Goal: Information Seeking & Learning: Learn about a topic

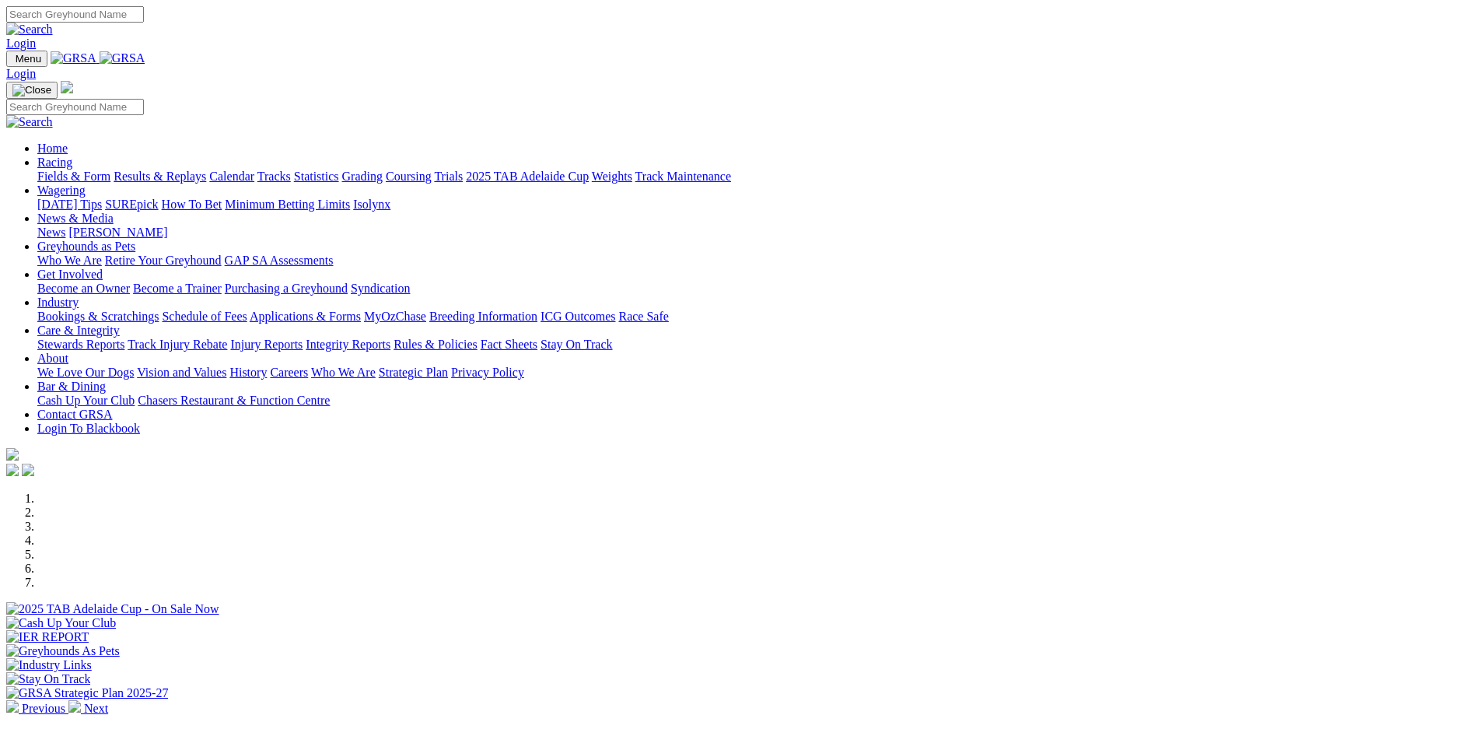
click at [254, 170] on link "Calendar" at bounding box center [231, 176] width 45 height 13
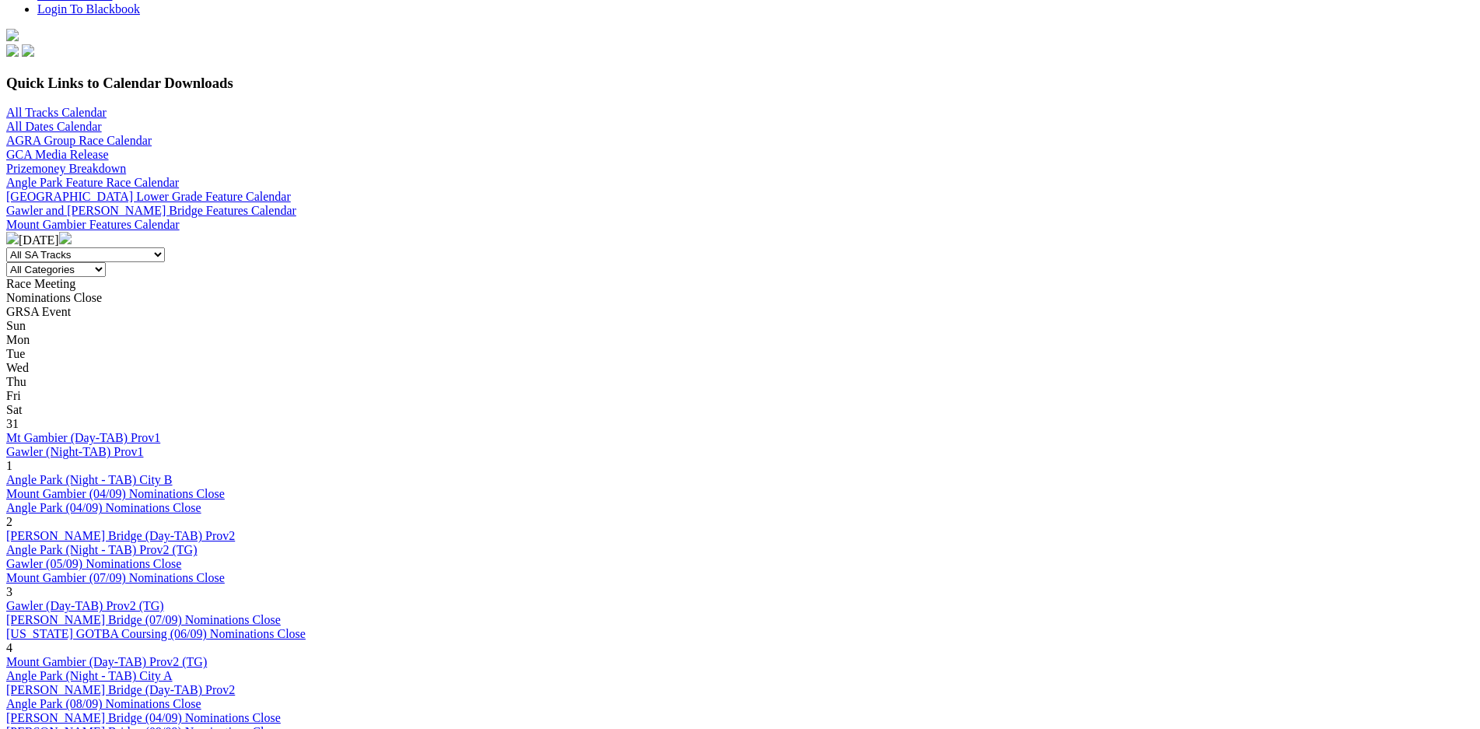
scroll to position [437, 0]
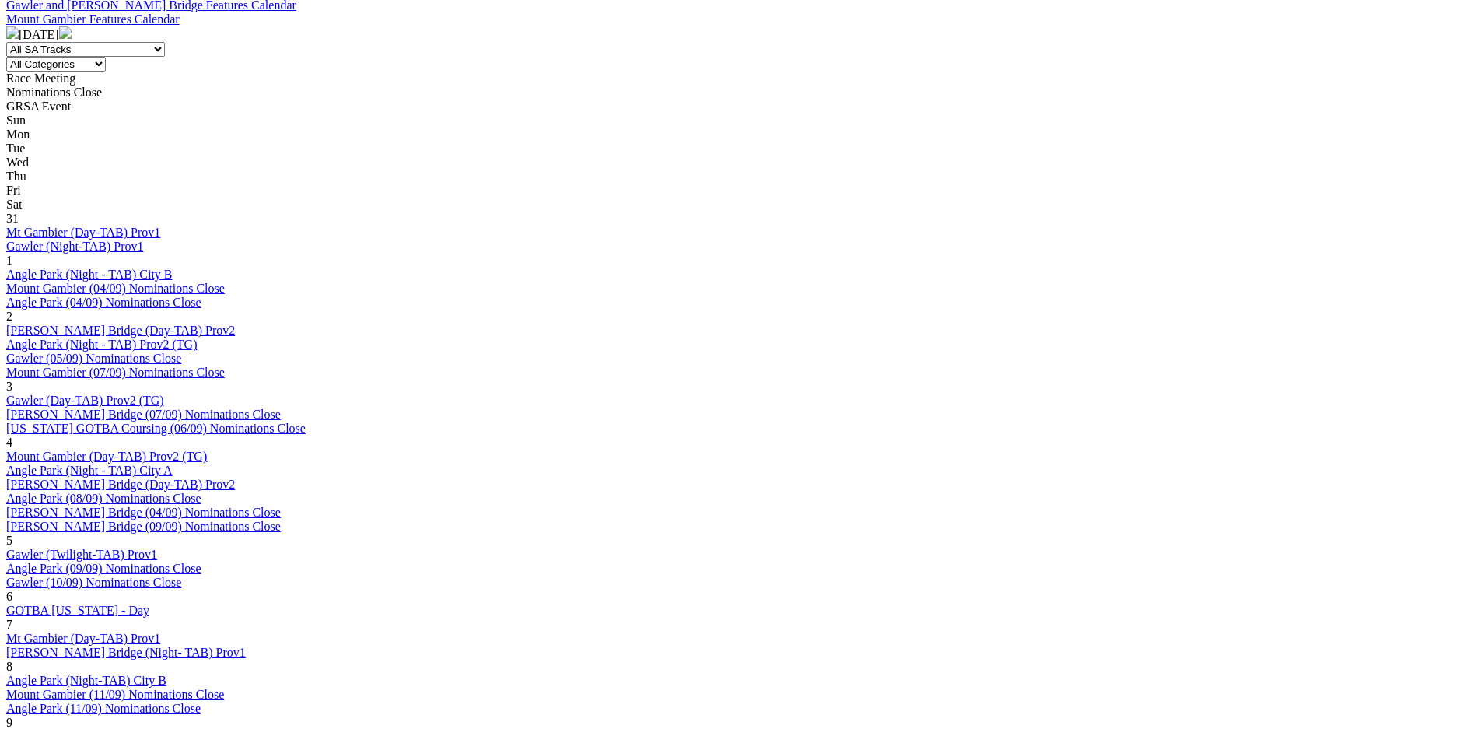
scroll to position [656, 0]
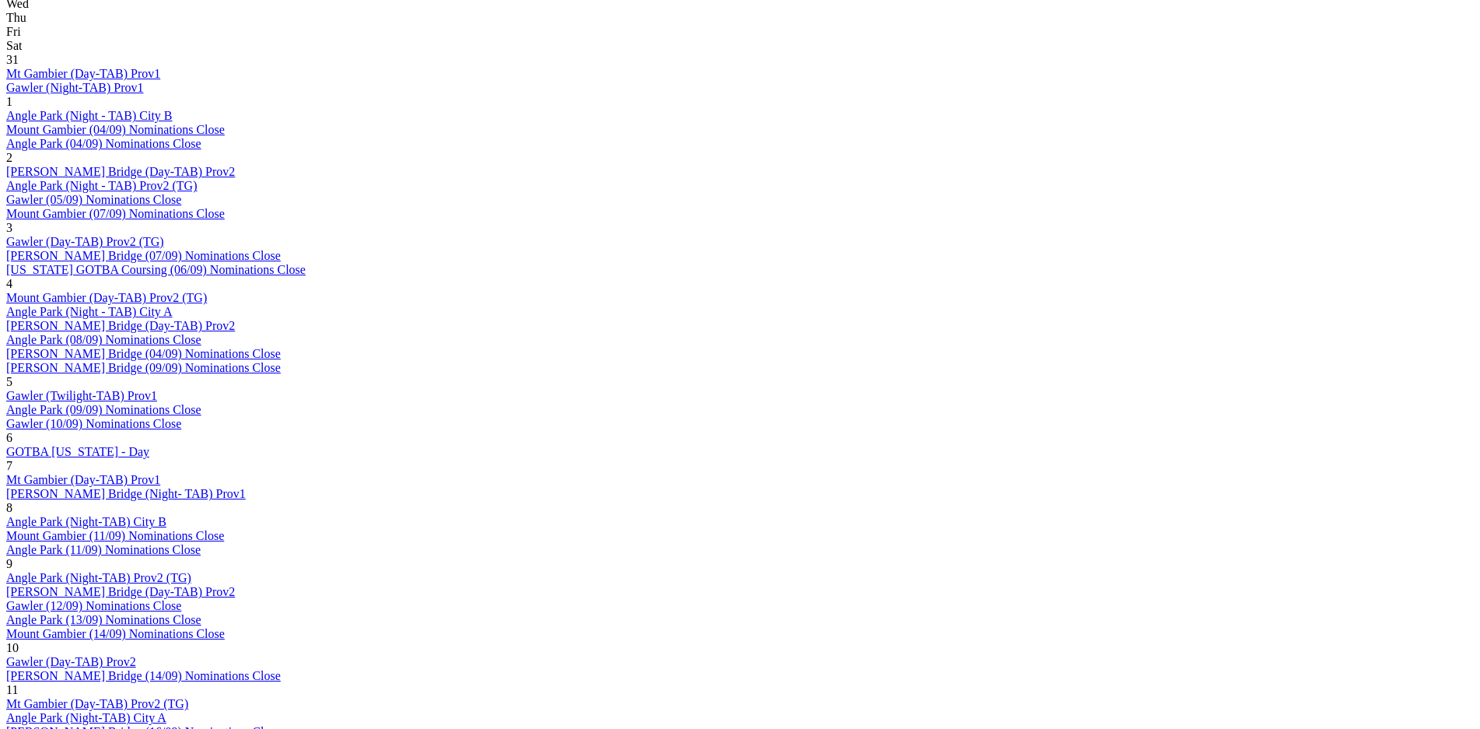
scroll to position [874, 0]
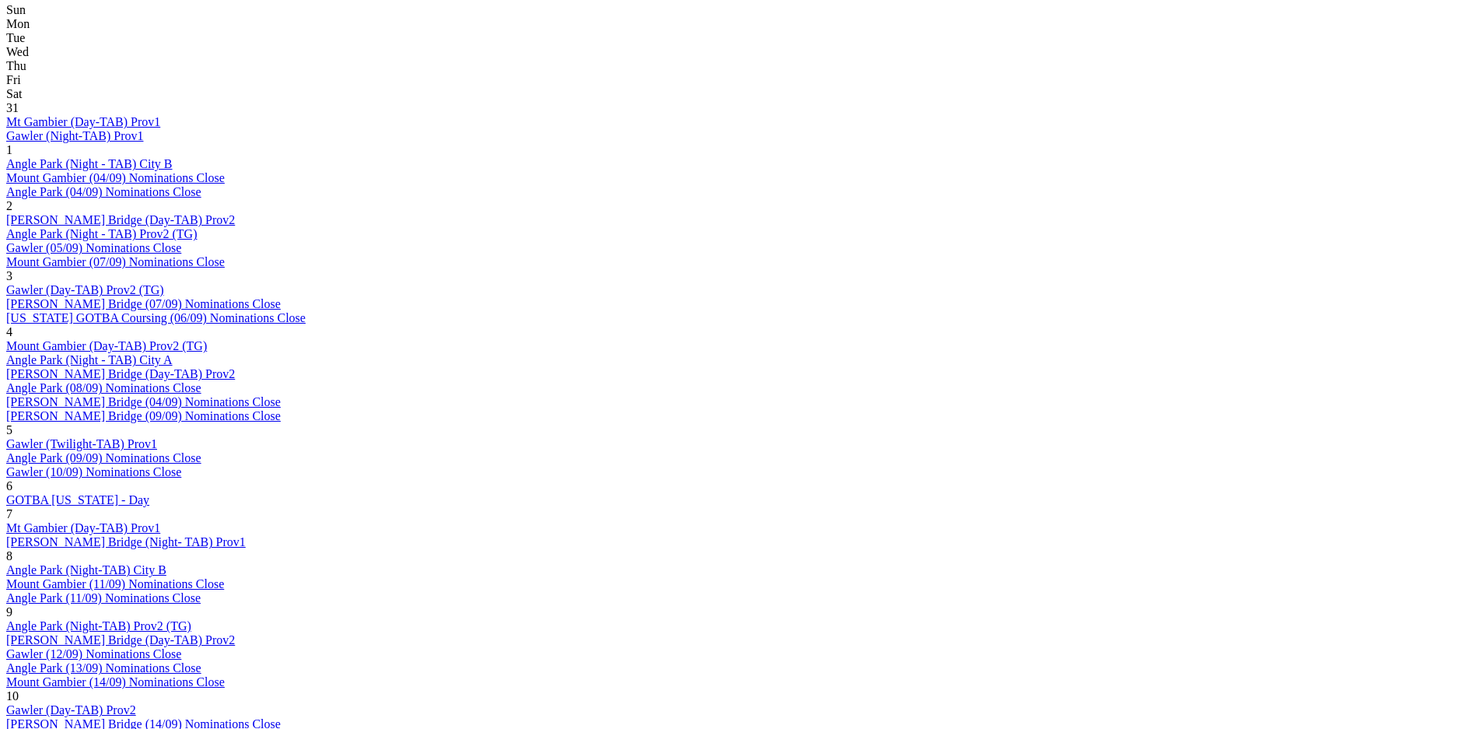
scroll to position [765, 0]
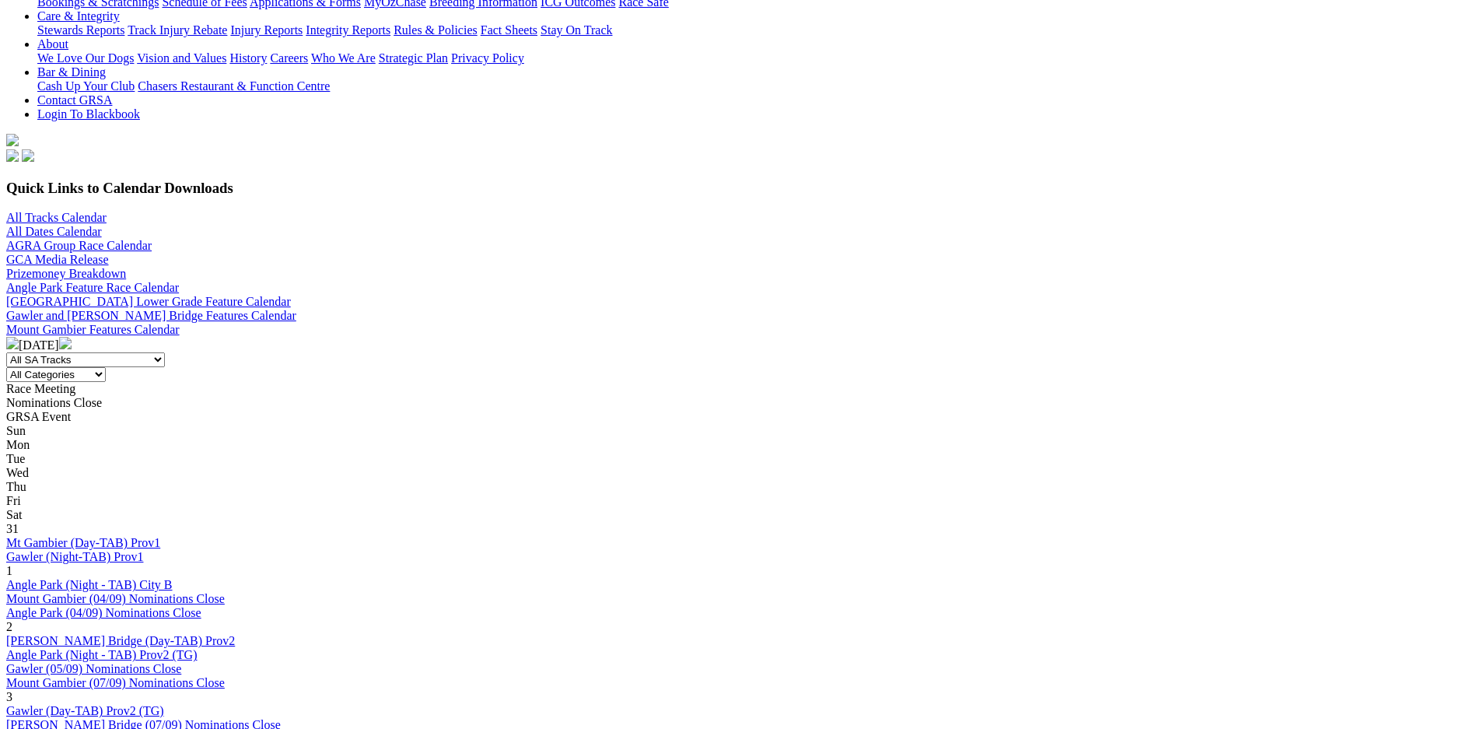
scroll to position [327, 0]
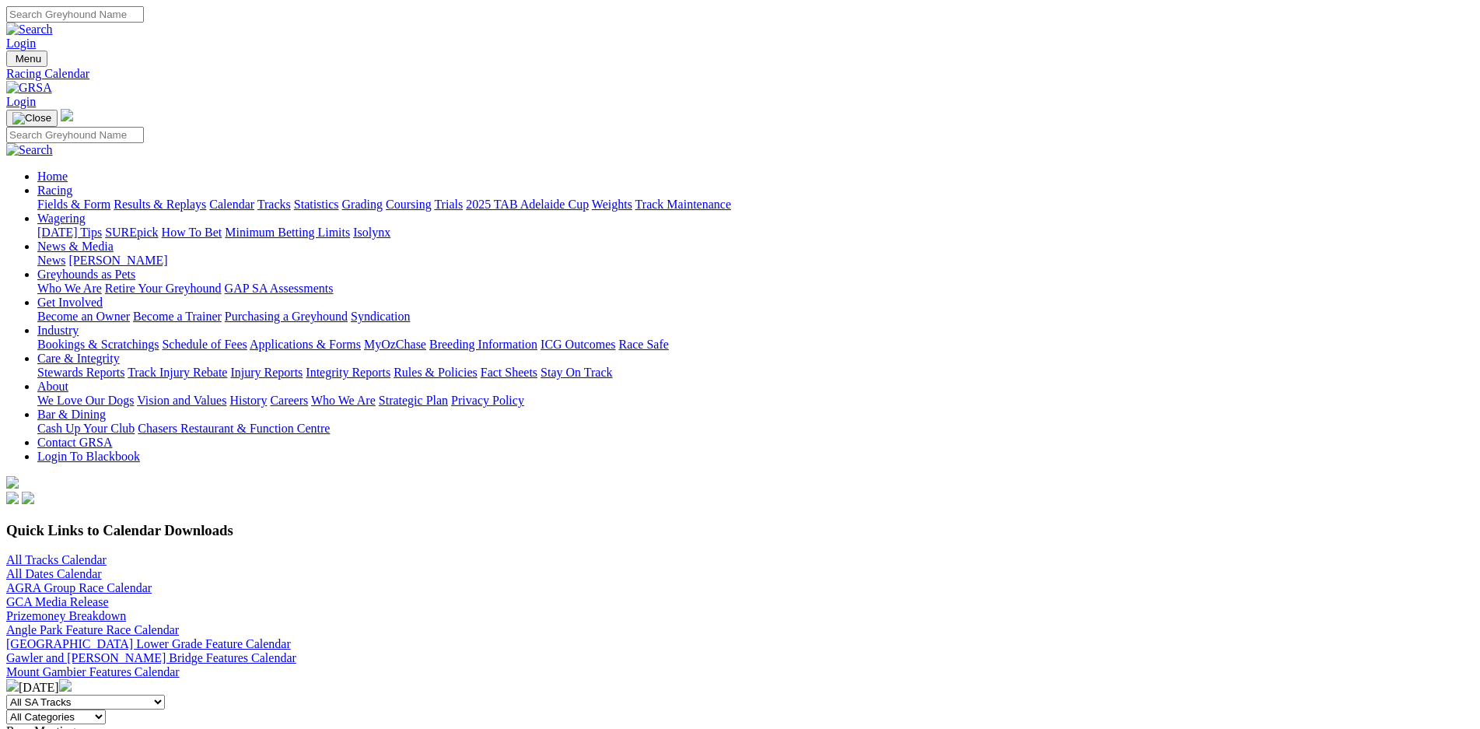
click at [79, 324] on link "Industry" at bounding box center [57, 330] width 41 height 13
click at [159, 338] on link "Bookings & Scratchings" at bounding box center [97, 344] width 121 height 13
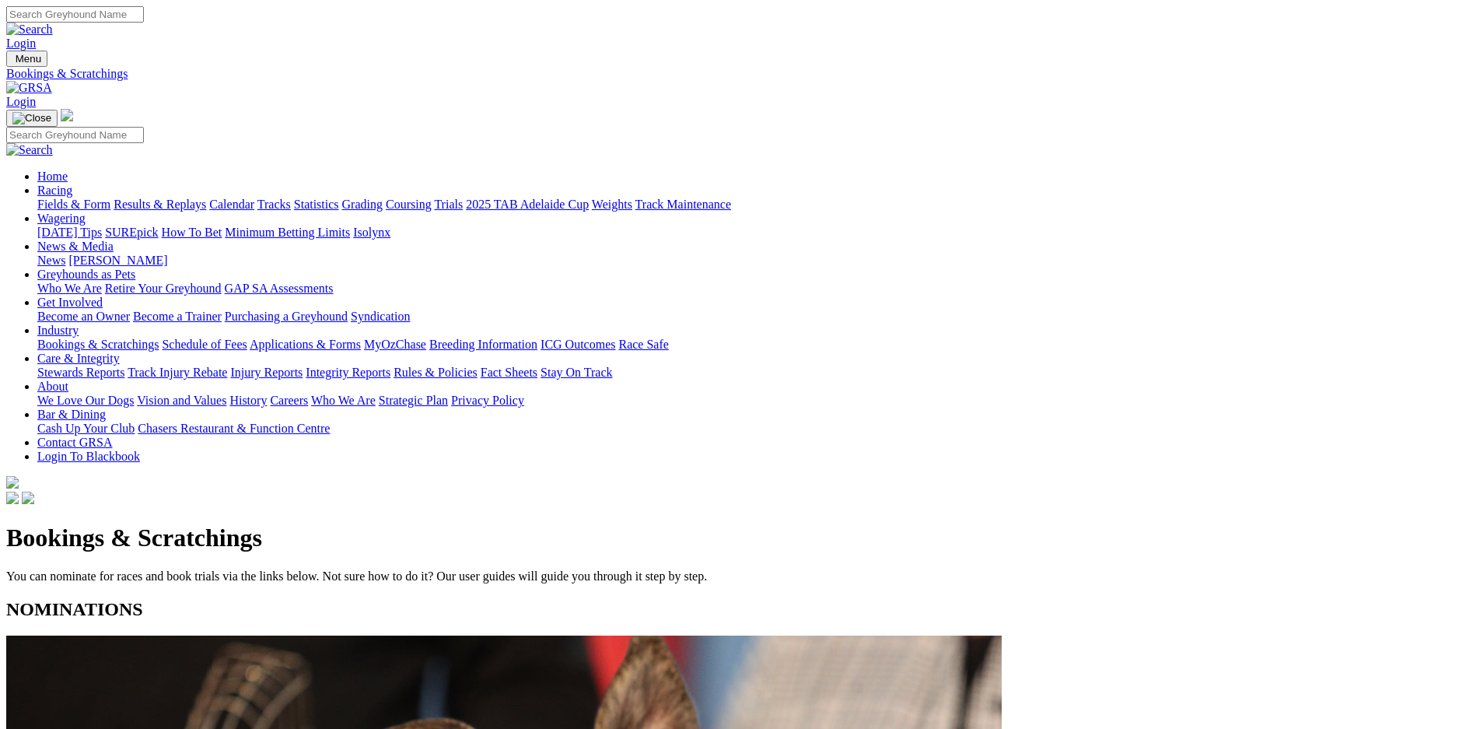
click at [254, 198] on link "Calendar" at bounding box center [231, 204] width 45 height 13
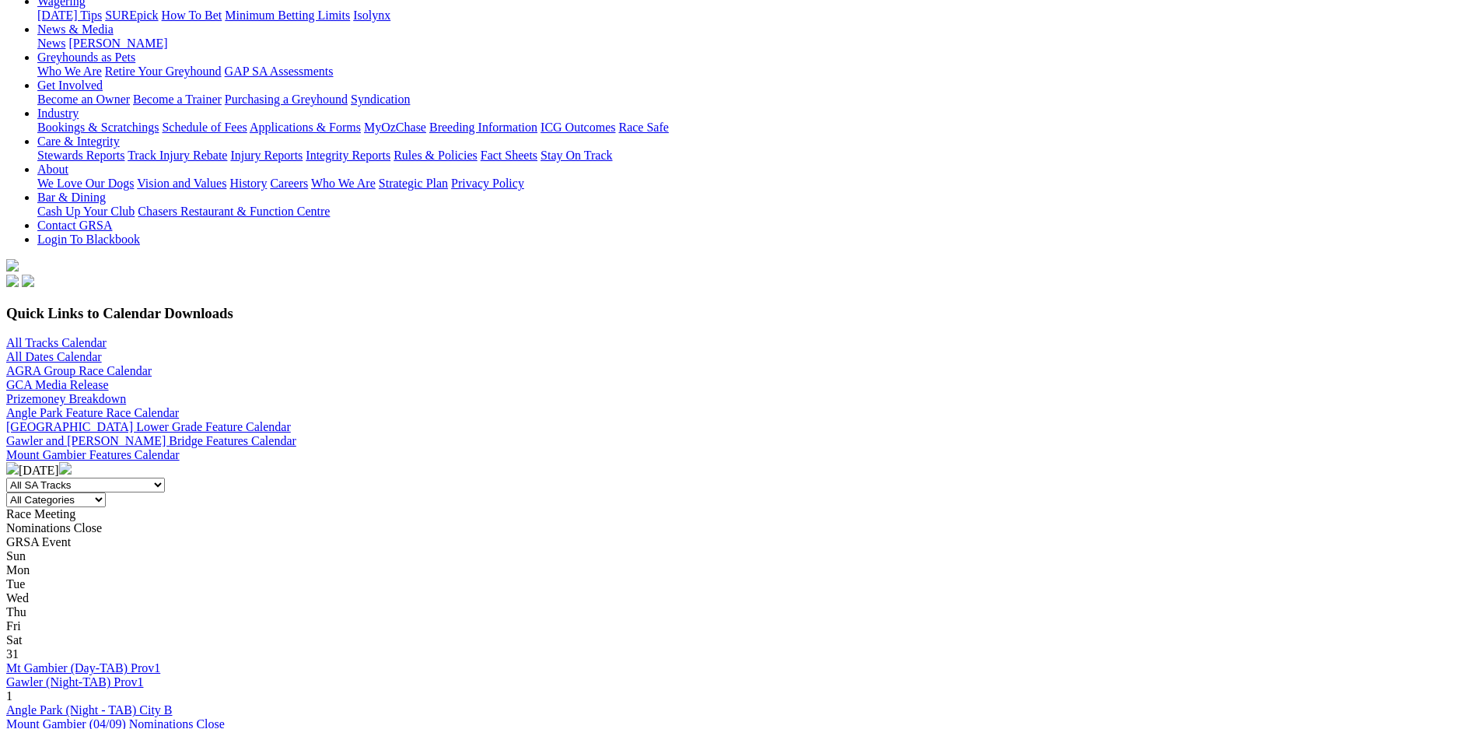
scroll to position [219, 0]
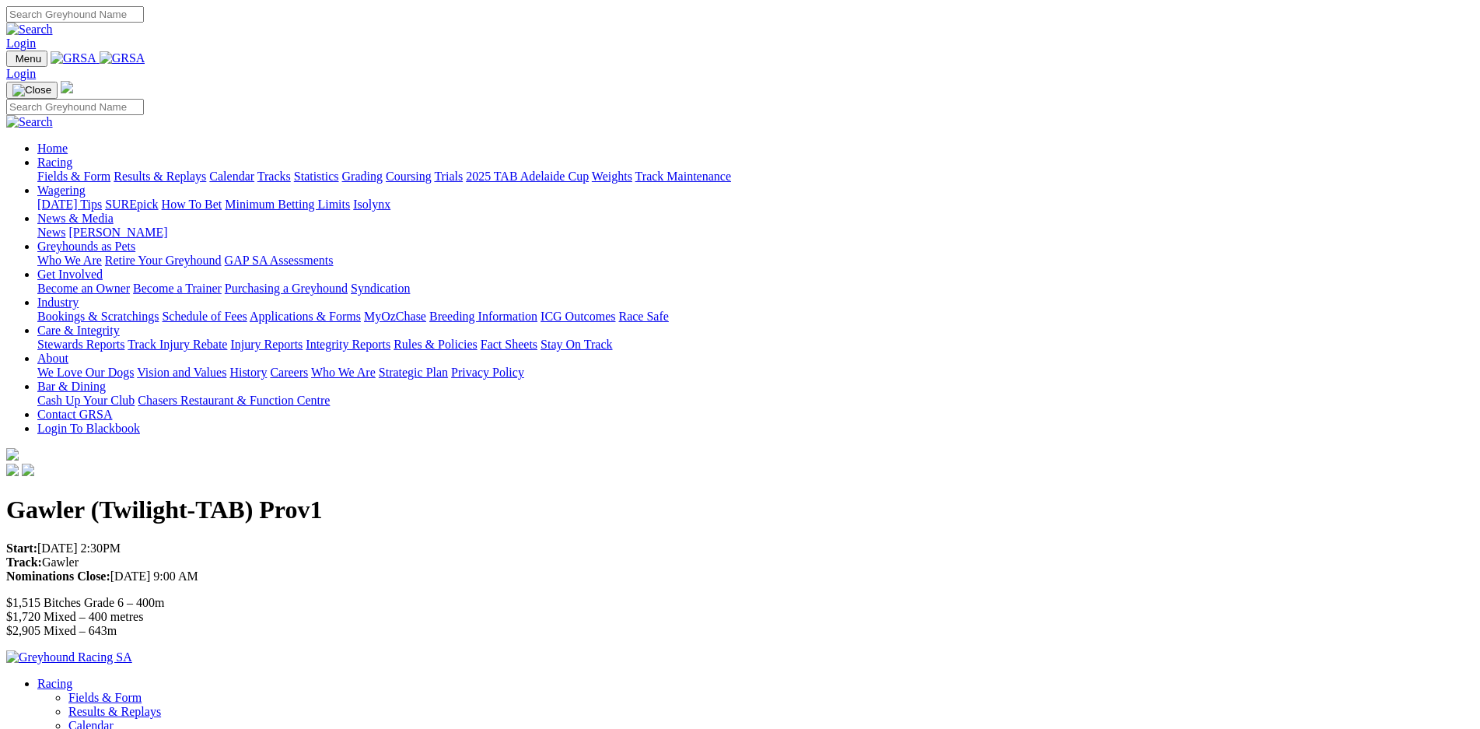
click at [632, 170] on link "Weights" at bounding box center [612, 176] width 40 height 13
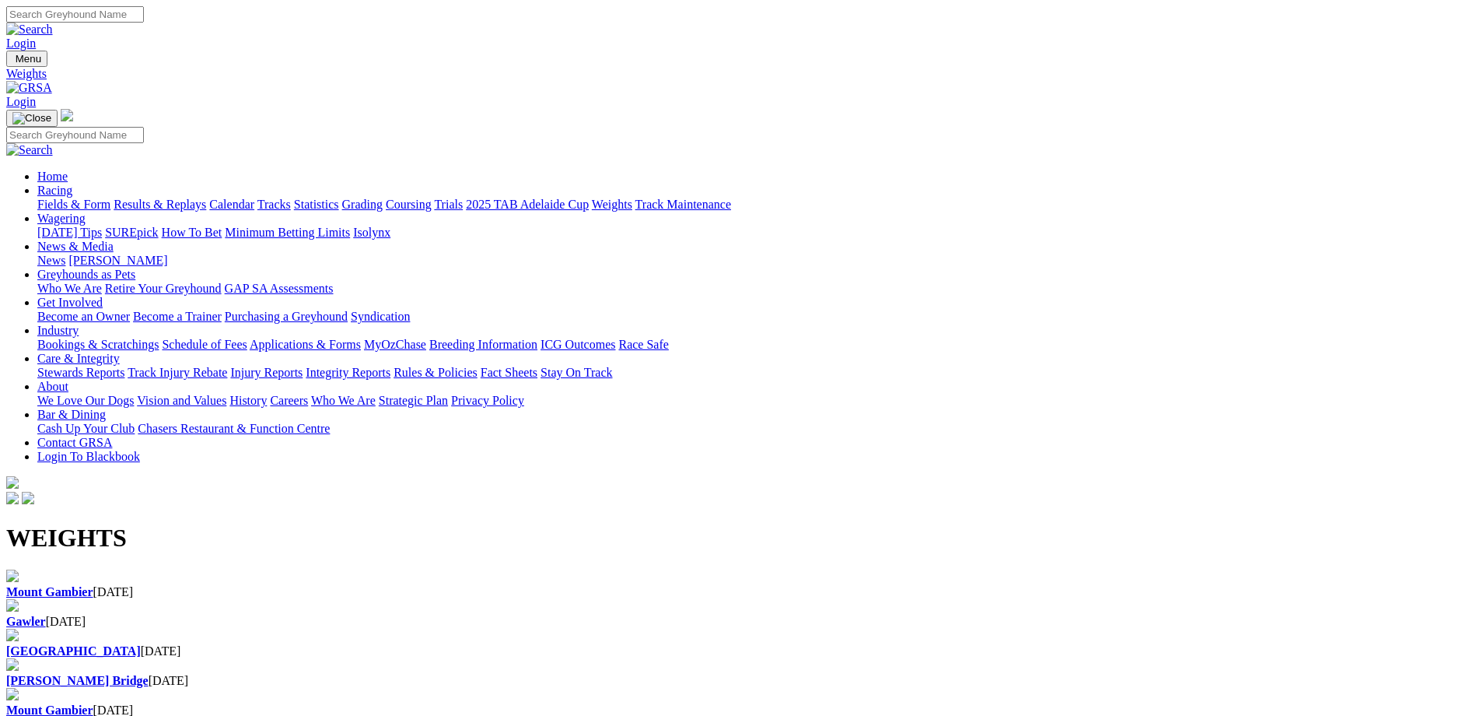
click at [523, 599] on div "Gawler [DATE]" at bounding box center [740, 614] width 1468 height 30
